Goal: Find specific page/section: Find specific page/section

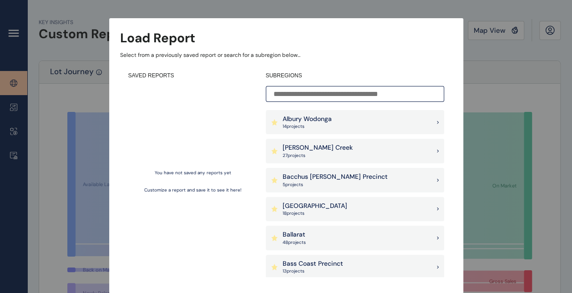
click at [511, 80] on div "Load Report Select from a previously saved report or search for a subregion bel…" at bounding box center [286, 137] width 572 height 275
click at [501, 29] on div "Load Report Select from a previously saved report or search for a subregion bel…" at bounding box center [286, 137] width 572 height 275
click at [43, 117] on div "Load Report Select from a previously saved report or search for a subregion bel…" at bounding box center [286, 137] width 572 height 275
click at [324, 126] on p "14 project s" at bounding box center [306, 126] width 49 height 6
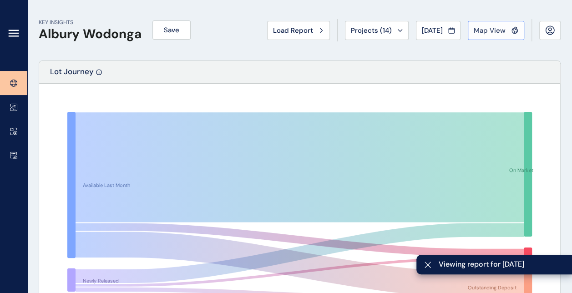
click at [487, 35] on button "Map View" at bounding box center [495, 30] width 56 height 19
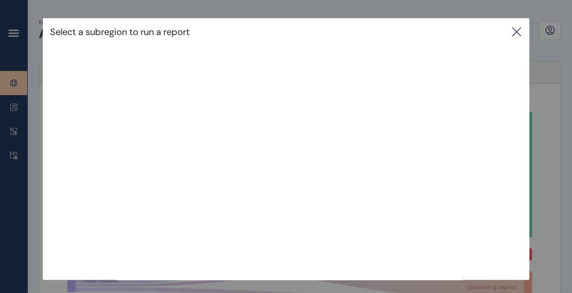
click at [514, 32] on icon at bounding box center [516, 31] width 11 height 11
